Goal: Task Accomplishment & Management: Use online tool/utility

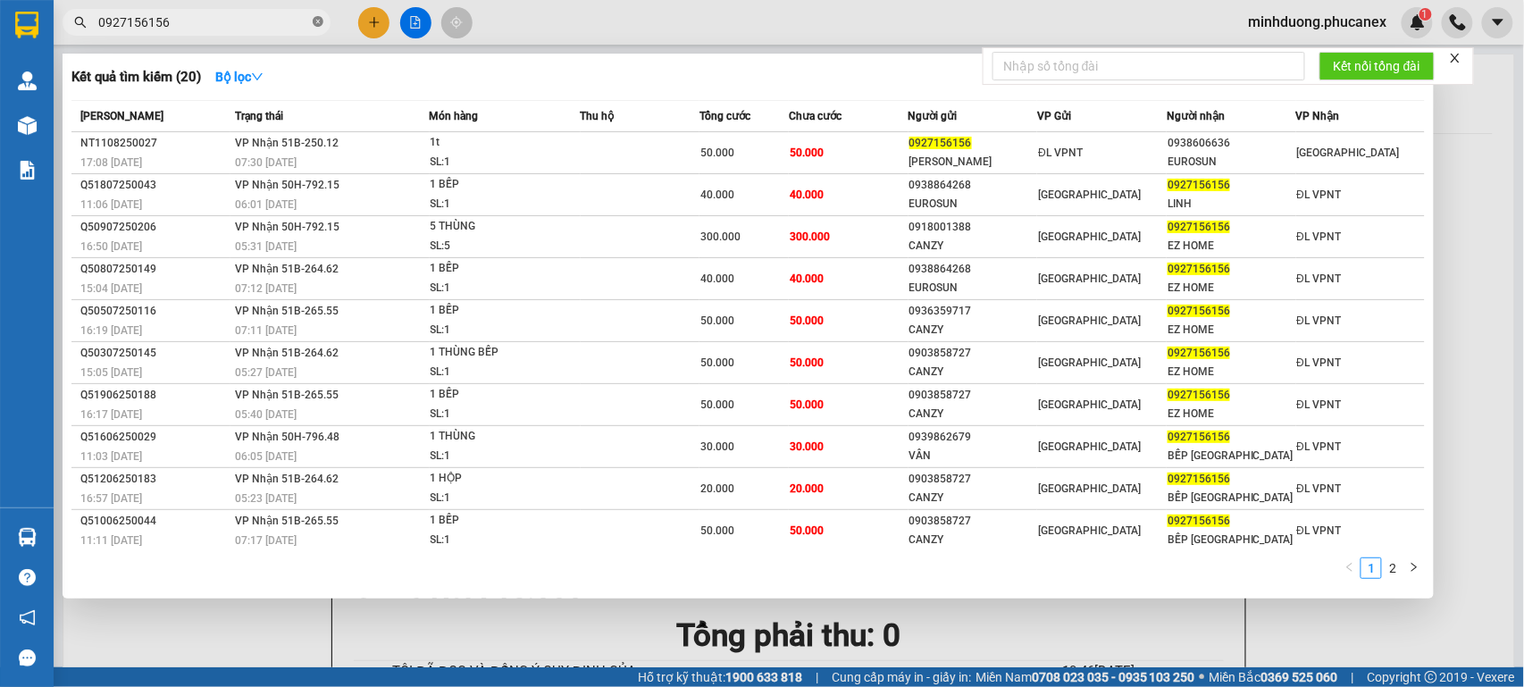
click at [318, 20] on icon "close-circle" at bounding box center [318, 21] width 11 height 11
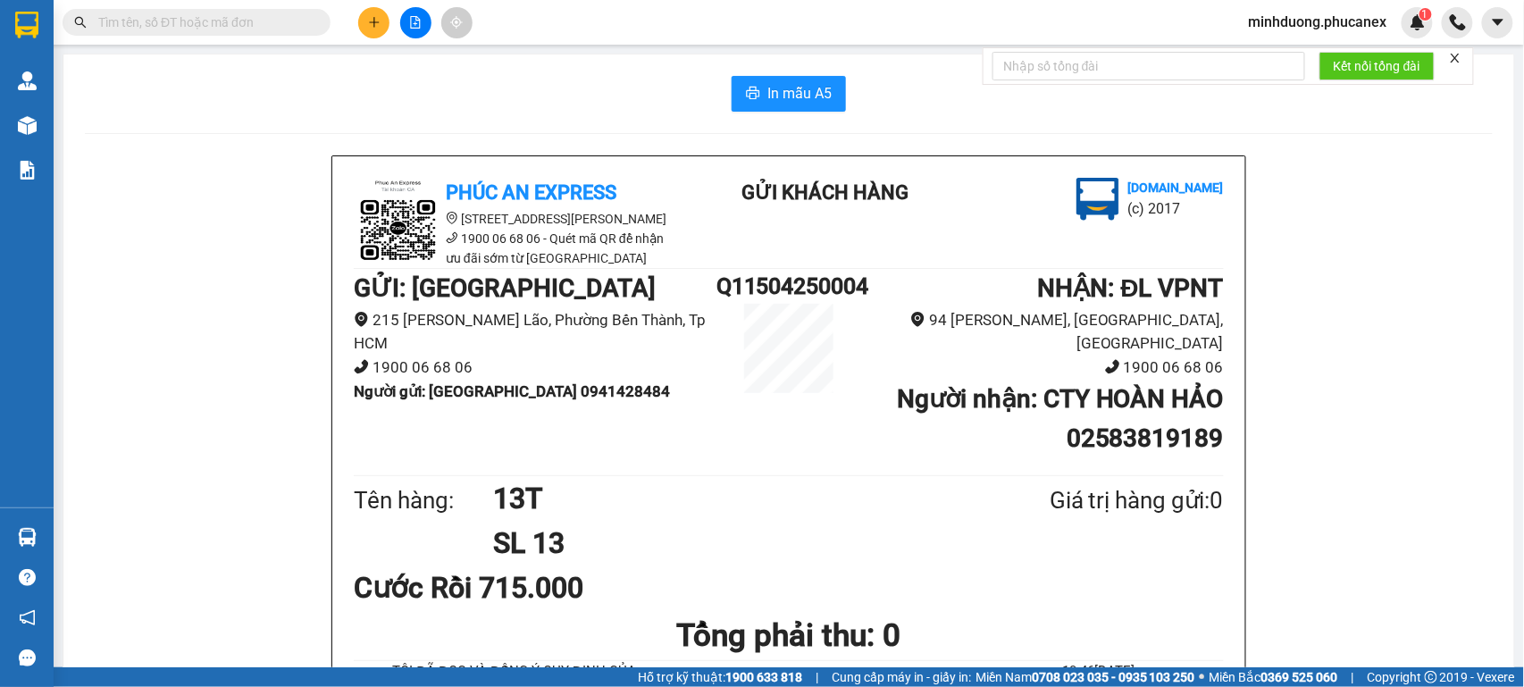
click at [250, 23] on input "text" at bounding box center [203, 23] width 211 height 20
click at [237, 15] on input "text" at bounding box center [203, 23] width 211 height 20
paste input "0383800002"
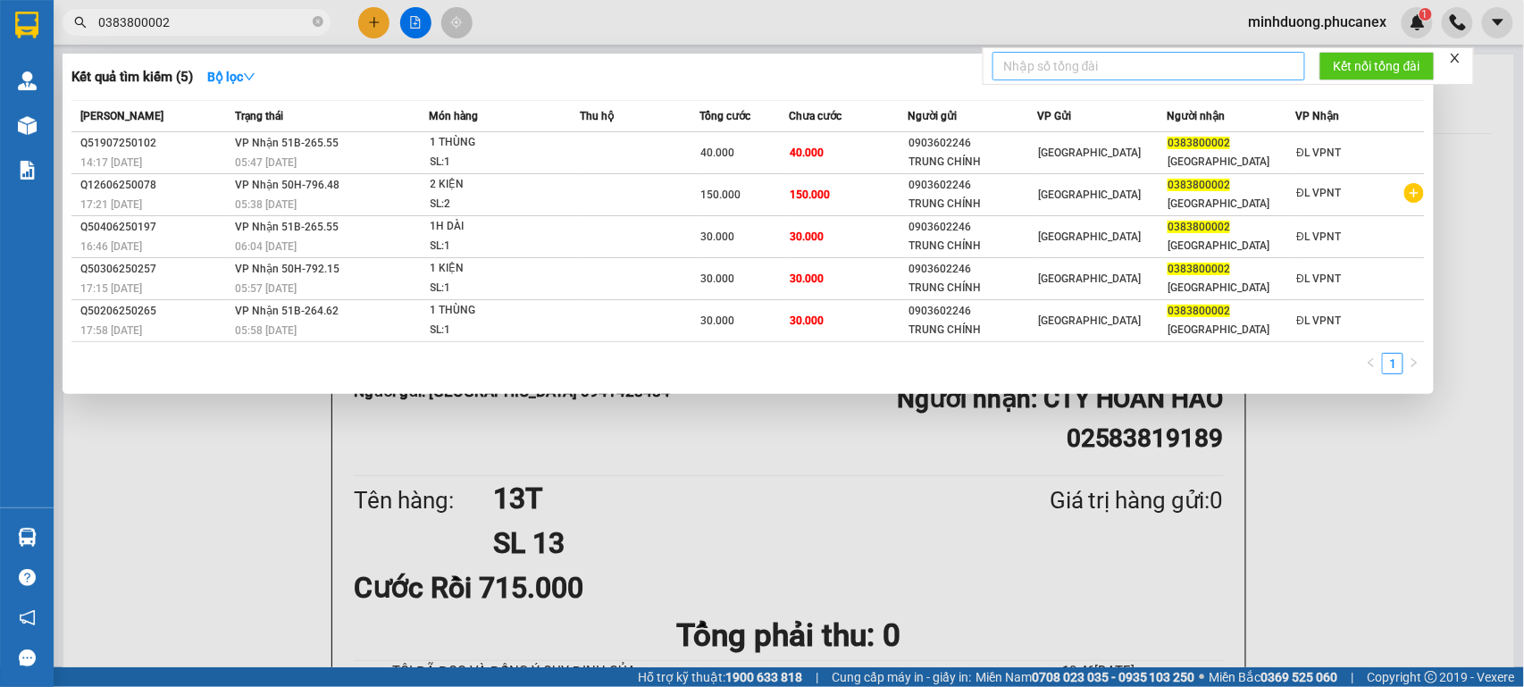
type input "0383800002"
click at [311, 26] on span "0383800002" at bounding box center [197, 22] width 268 height 27
click at [318, 25] on icon "close-circle" at bounding box center [318, 21] width 11 height 11
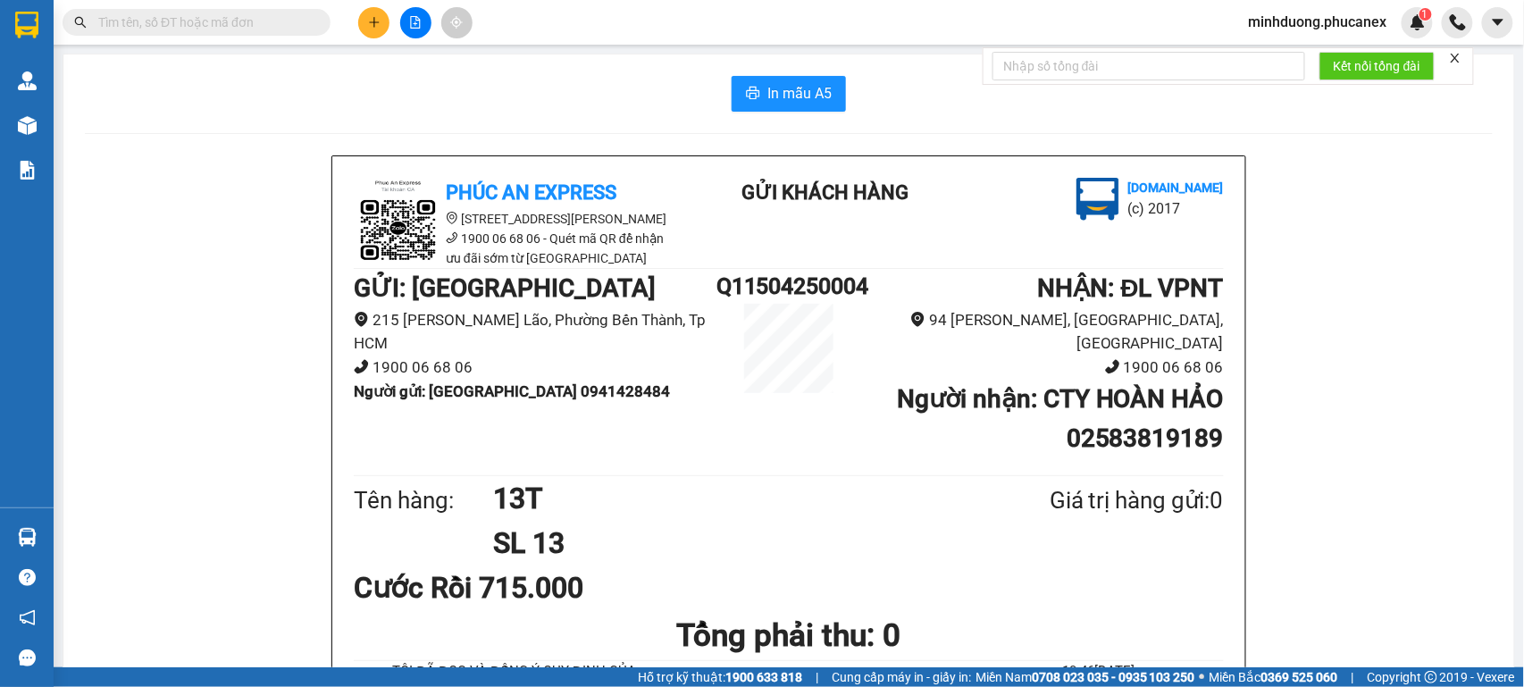
click at [238, 25] on input "text" at bounding box center [203, 23] width 211 height 20
paste input "817394579"
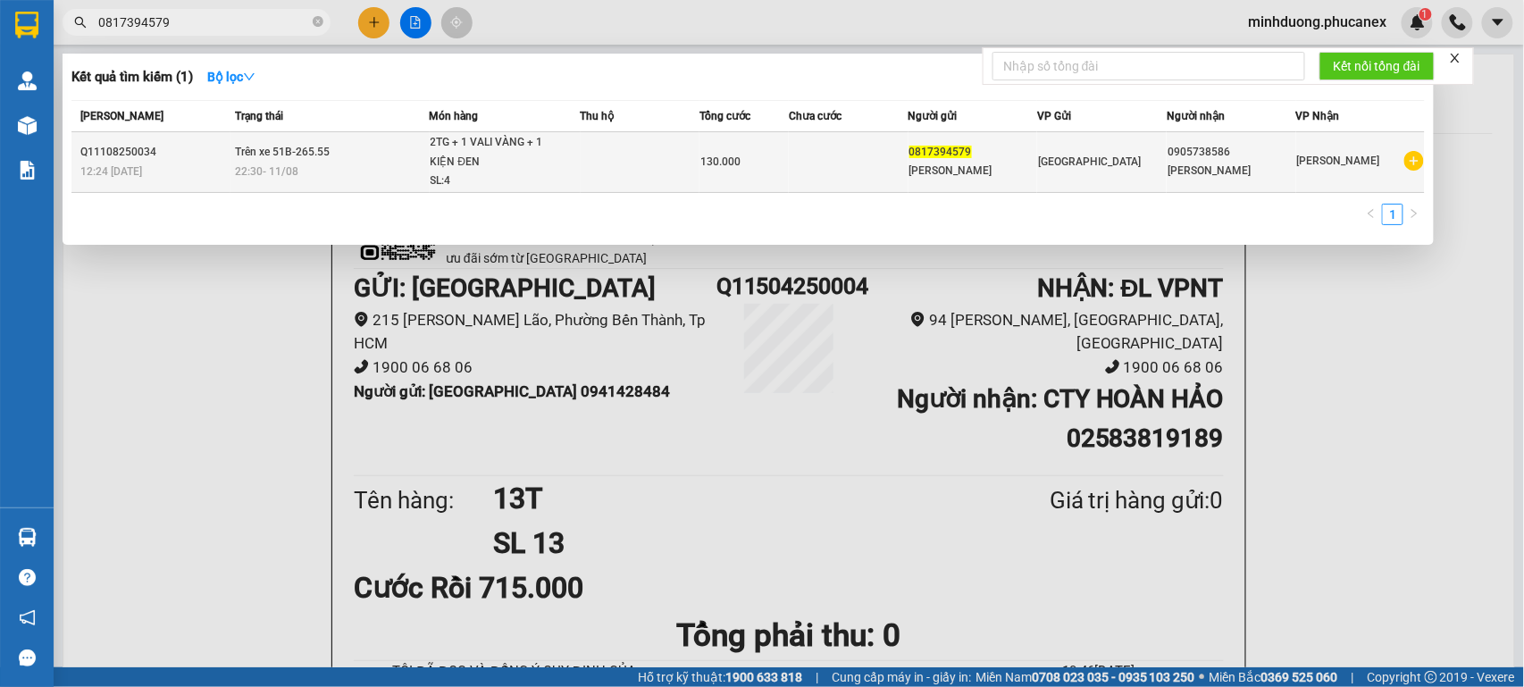
type input "0817394579"
click at [1023, 168] on div "[PERSON_NAME]" at bounding box center [973, 171] width 128 height 19
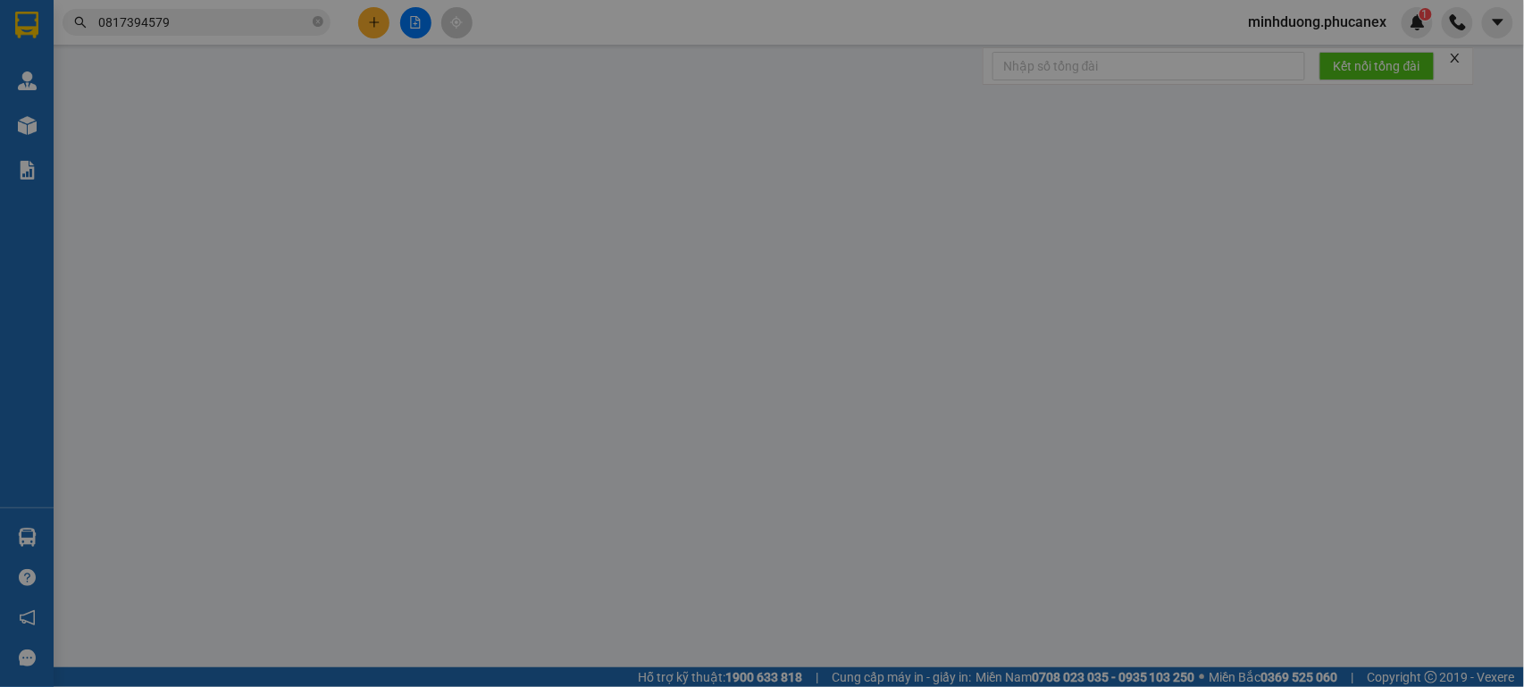
type input "0817394579"
type input "[PERSON_NAME]"
type input "0905738586"
type input "[PERSON_NAME]"
type input "130.000"
